Goal: Task Accomplishment & Management: Manage account settings

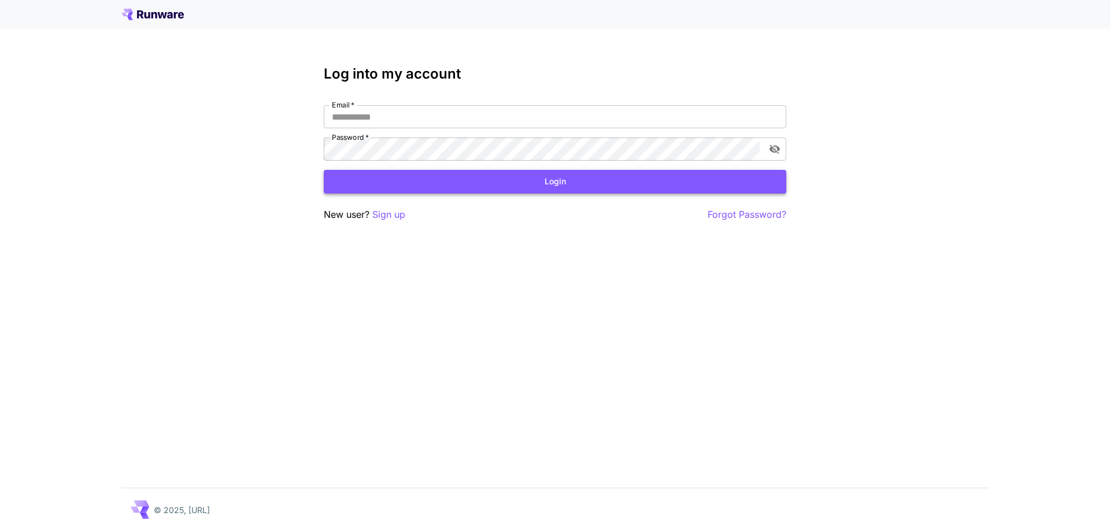
type input "**********"
click at [546, 187] on button "Login" at bounding box center [555, 182] width 462 height 24
